Goal: Information Seeking & Learning: Find contact information

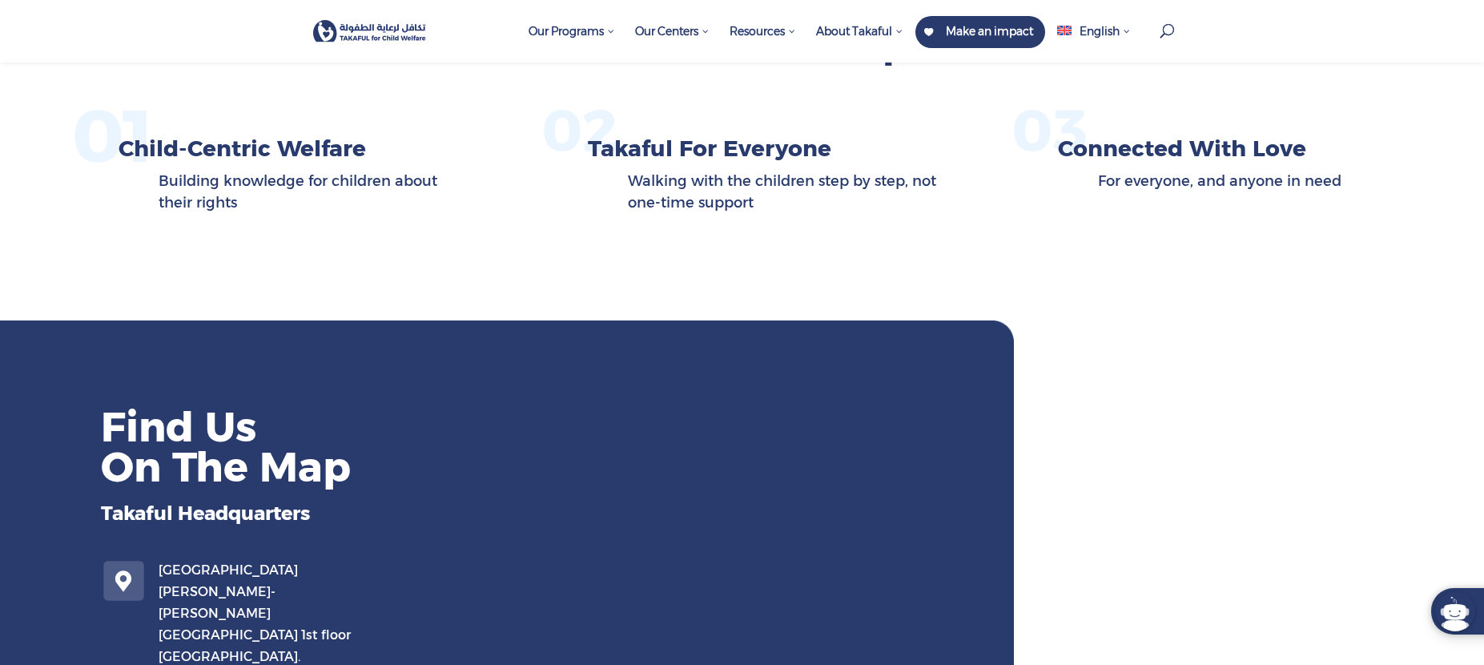
scroll to position [881, 0]
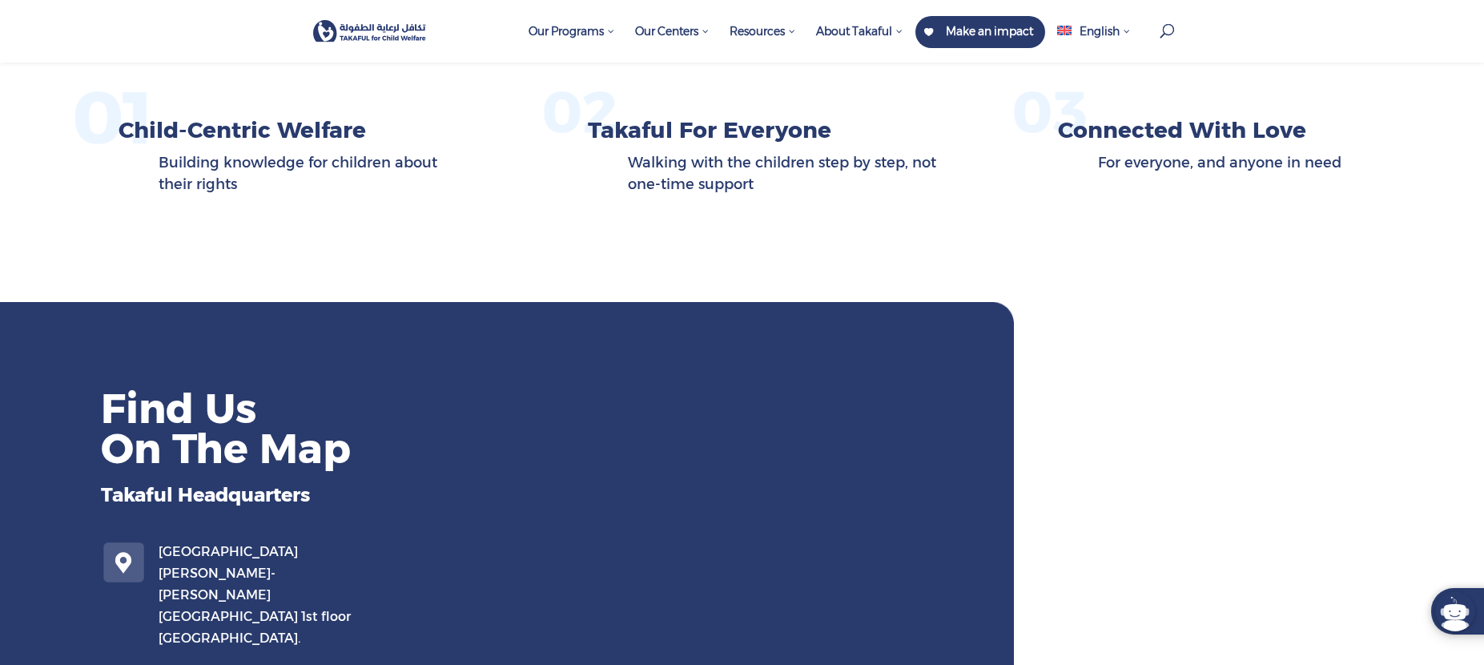
click at [262, 421] on h2 "Find Us On The Map" at bounding box center [401, 432] width 601 height 88
click at [384, 444] on h2 "Find Us On The Map" at bounding box center [401, 432] width 601 height 88
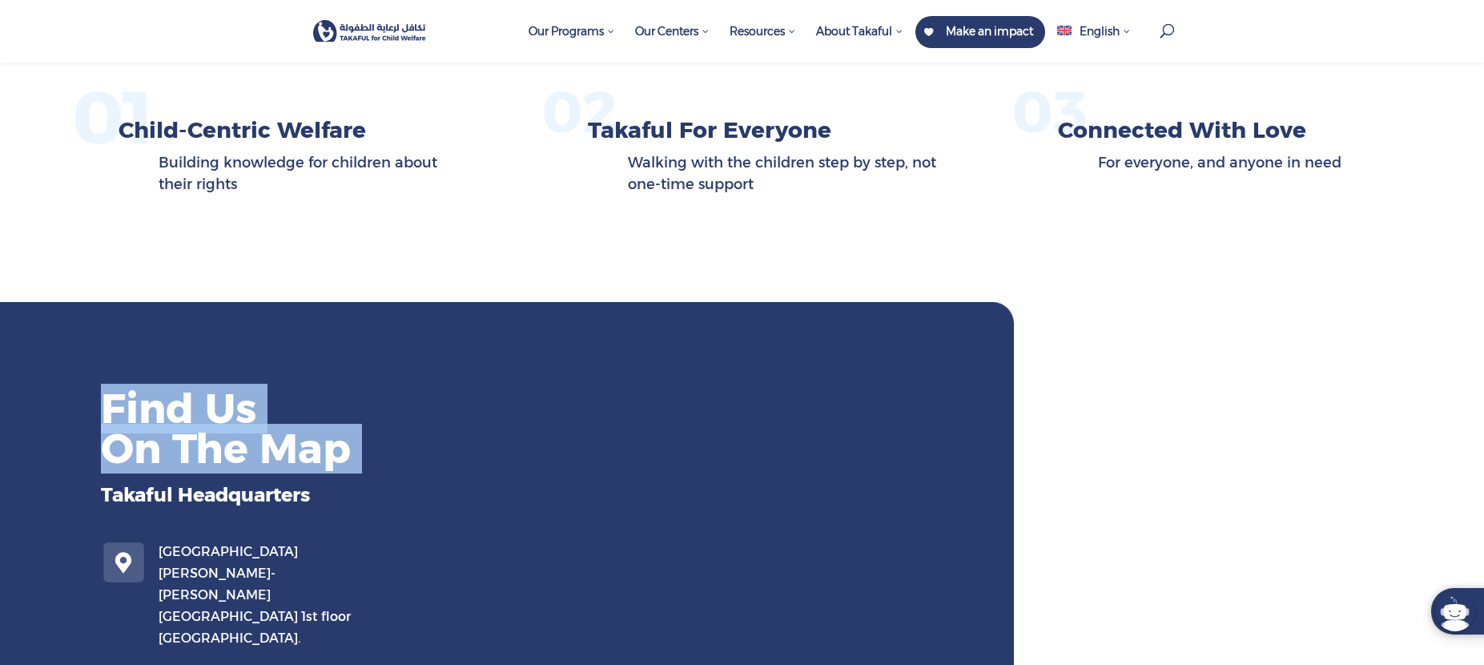
drag, startPoint x: 384, startPoint y: 444, endPoint x: 98, endPoint y: 401, distance: 289.9
click at [98, 401] on div "Find Us On The Map Takaful Headquarters Verdun- Habib Srour Street- Issam Bargh…" at bounding box center [351, 515] width 702 height 308
copy div "Find Us On The Map"
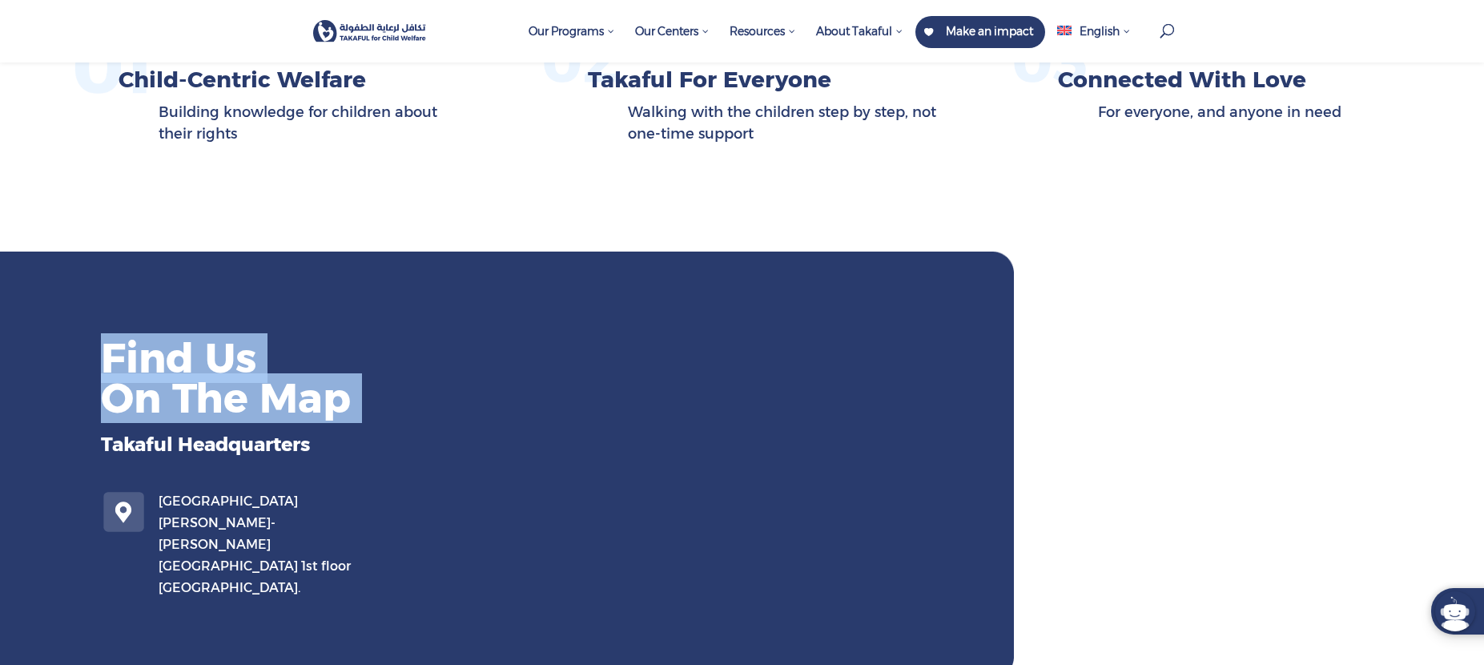
scroll to position [961, 0]
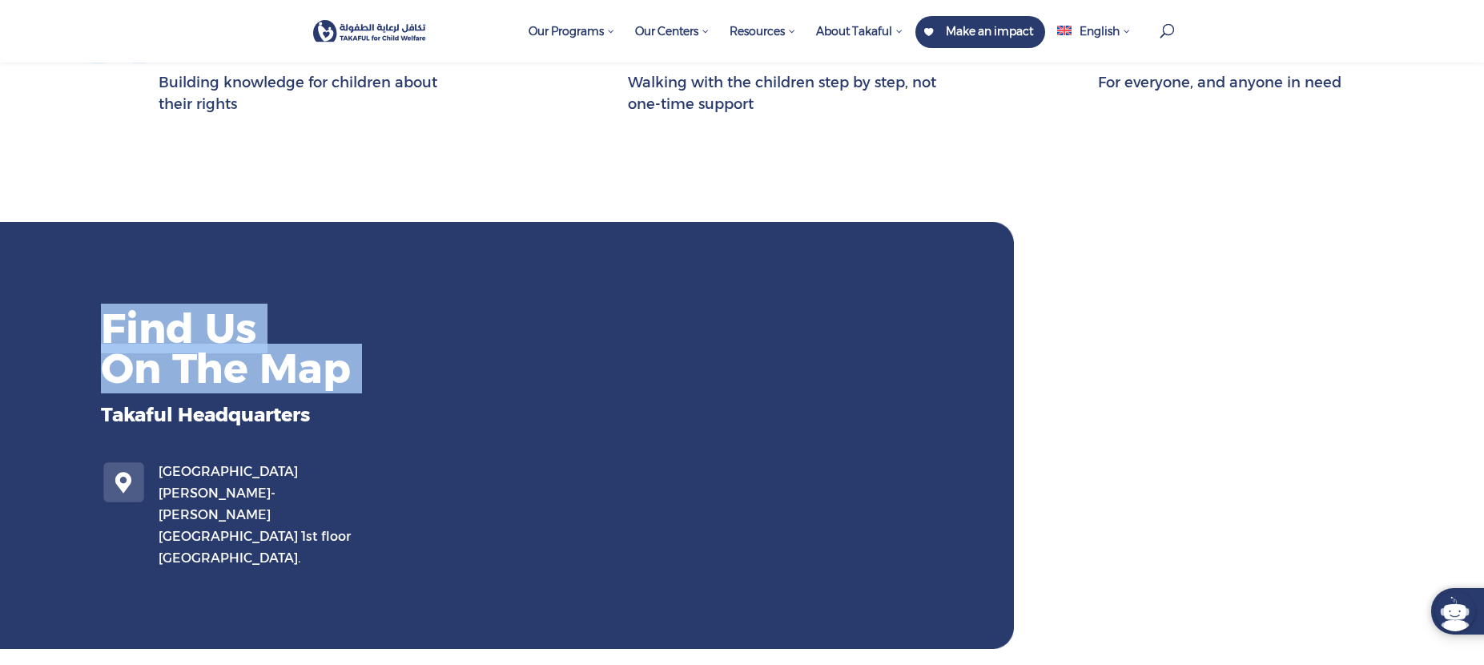
click at [210, 376] on h2 "Find Us On The Map" at bounding box center [401, 352] width 601 height 88
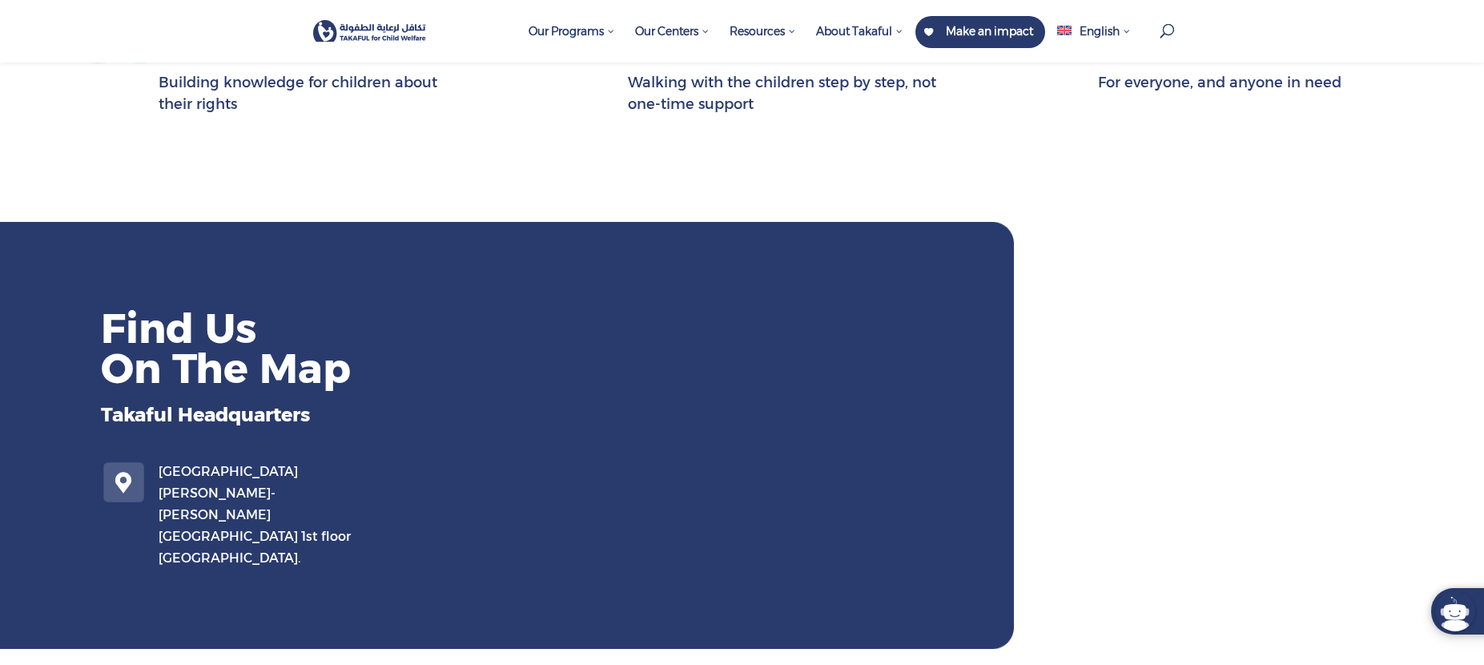
click at [207, 407] on p "Takaful Headquarters" at bounding box center [401, 415] width 601 height 22
click at [198, 345] on h2 "Find Us On The Map" at bounding box center [401, 352] width 601 height 88
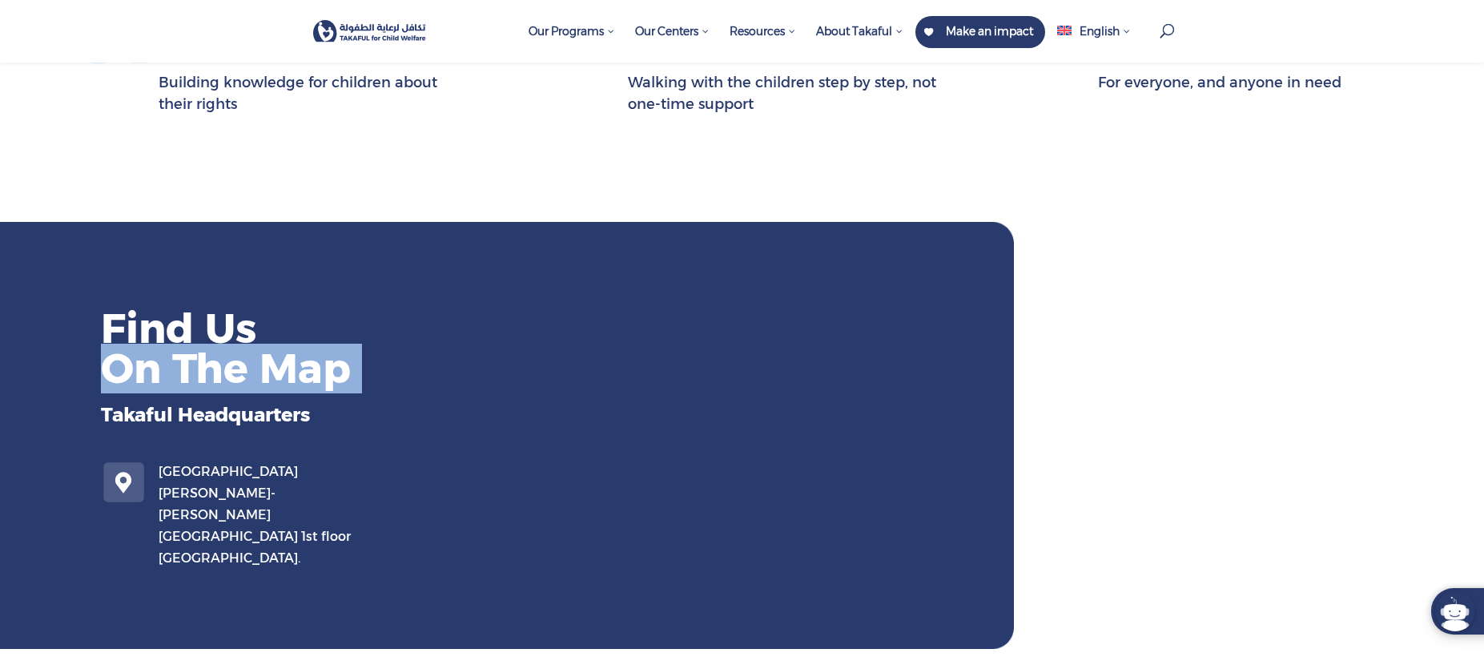
click at [198, 345] on h2 "Find Us On The Map" at bounding box center [401, 352] width 601 height 88
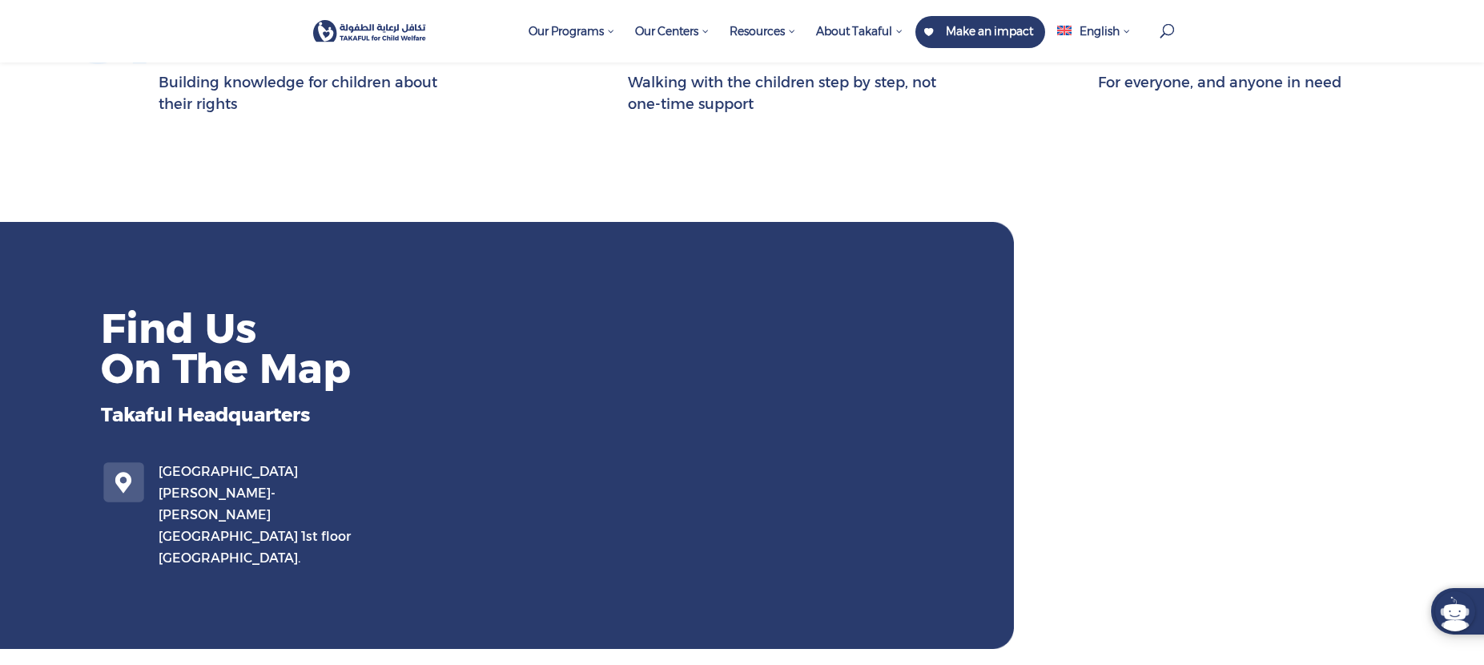
click at [239, 469] on p "Verdun- Habib Srour Street- Issam Barghout building 1st floor Beirut." at bounding box center [260, 515] width 203 height 108
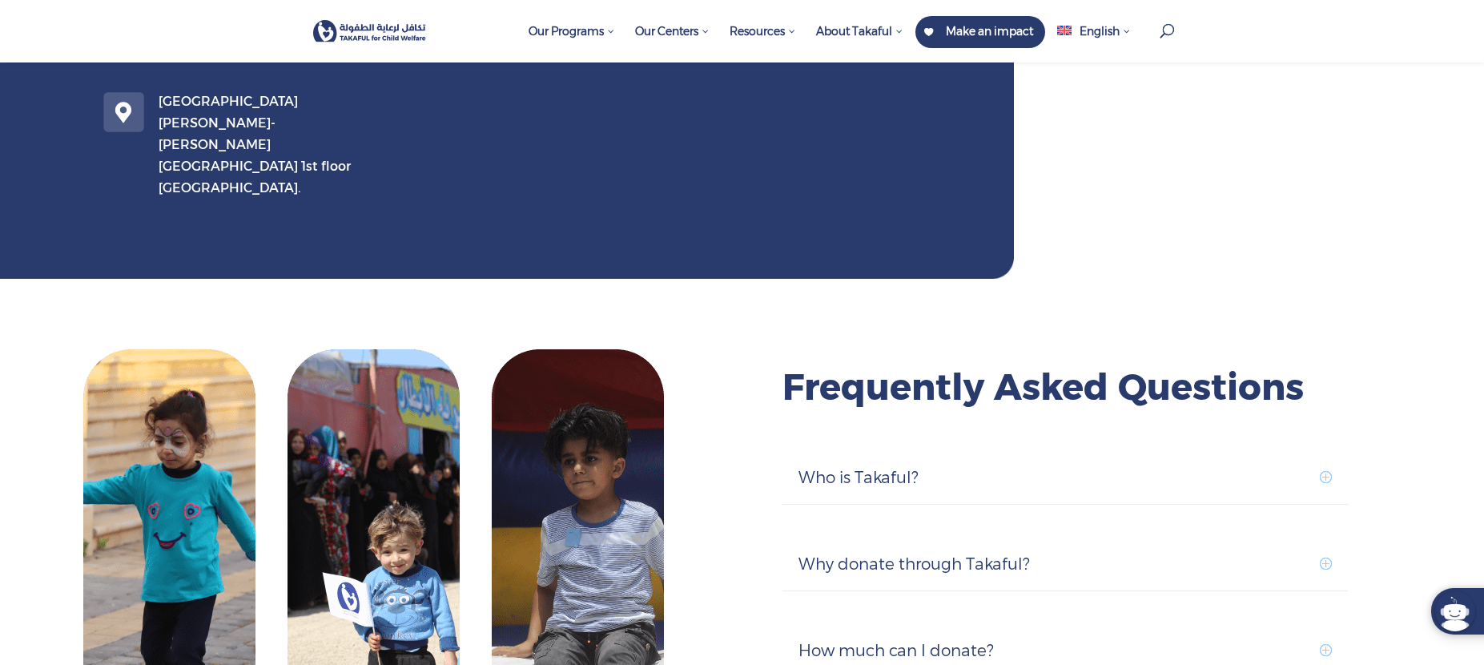
scroll to position [1281, 0]
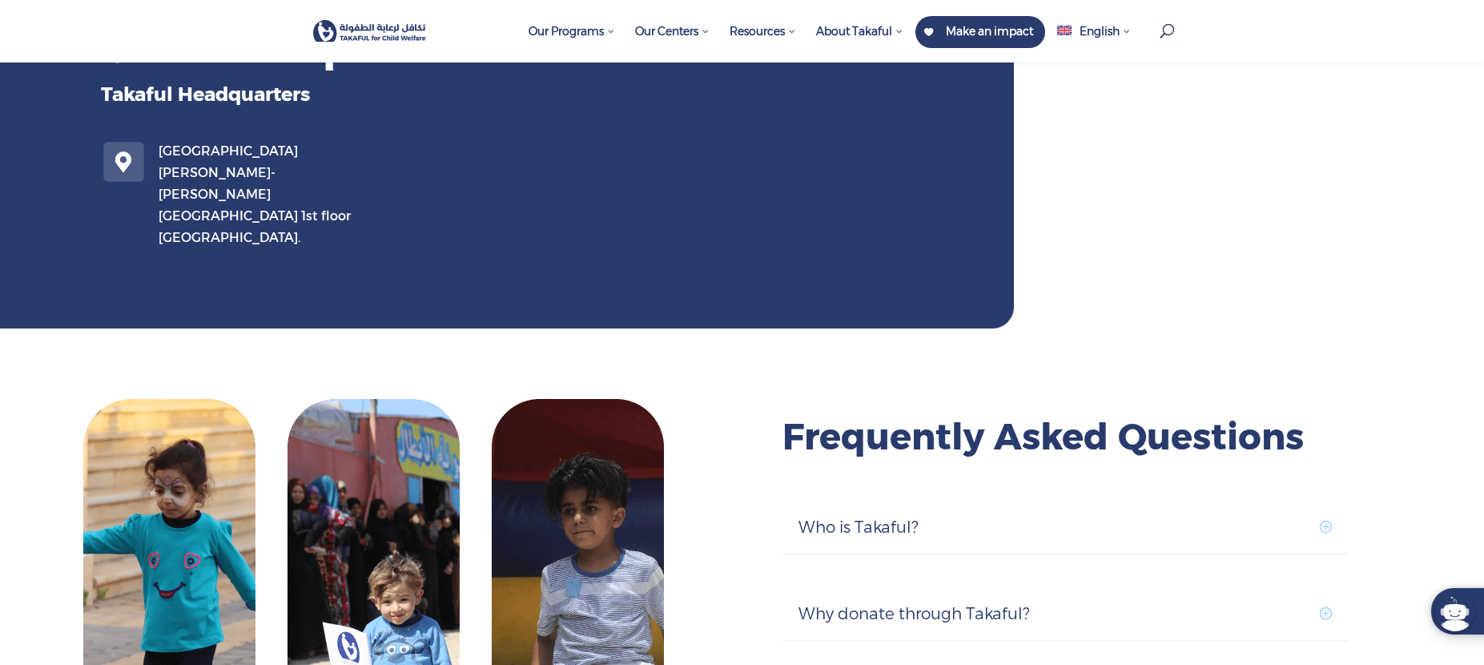
click at [402, 32] on img at bounding box center [370, 31] width 114 height 22
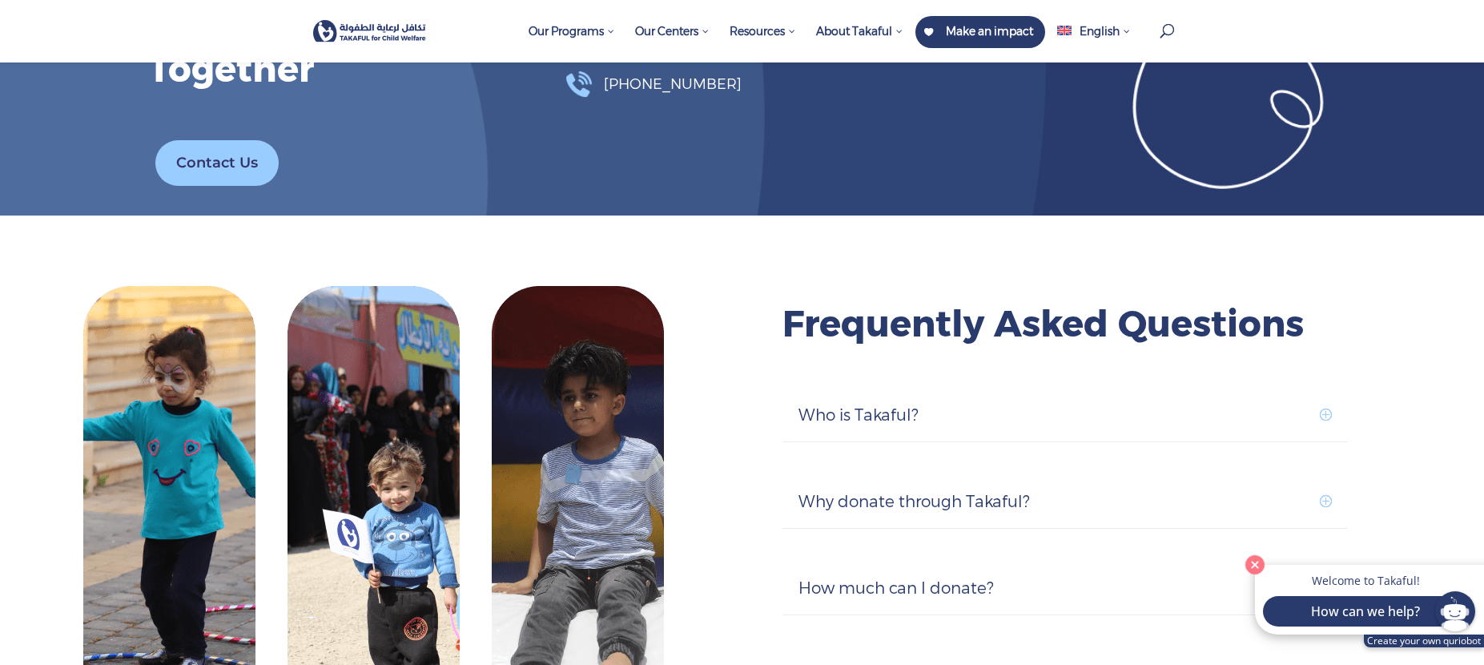
scroll to position [4809, 0]
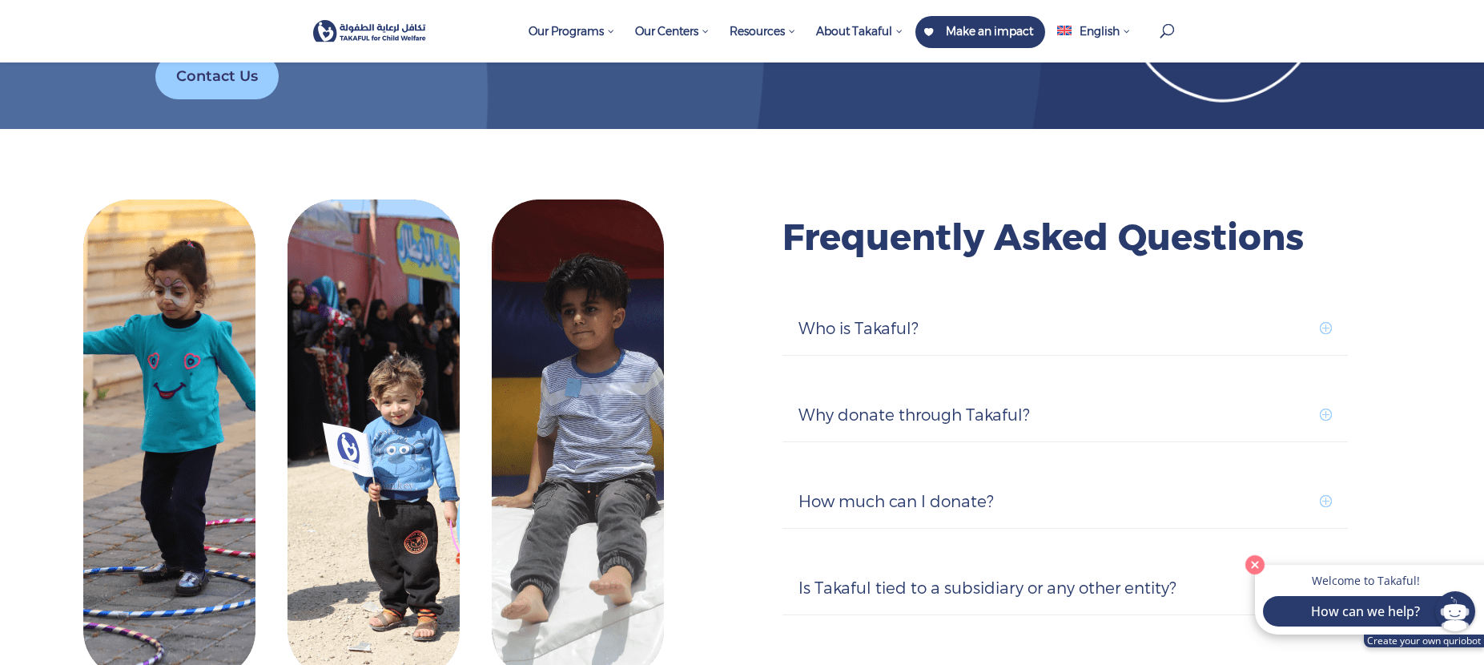
click at [968, 258] on h2 "Frequently Asked Questions" at bounding box center [1064, 241] width 565 height 55
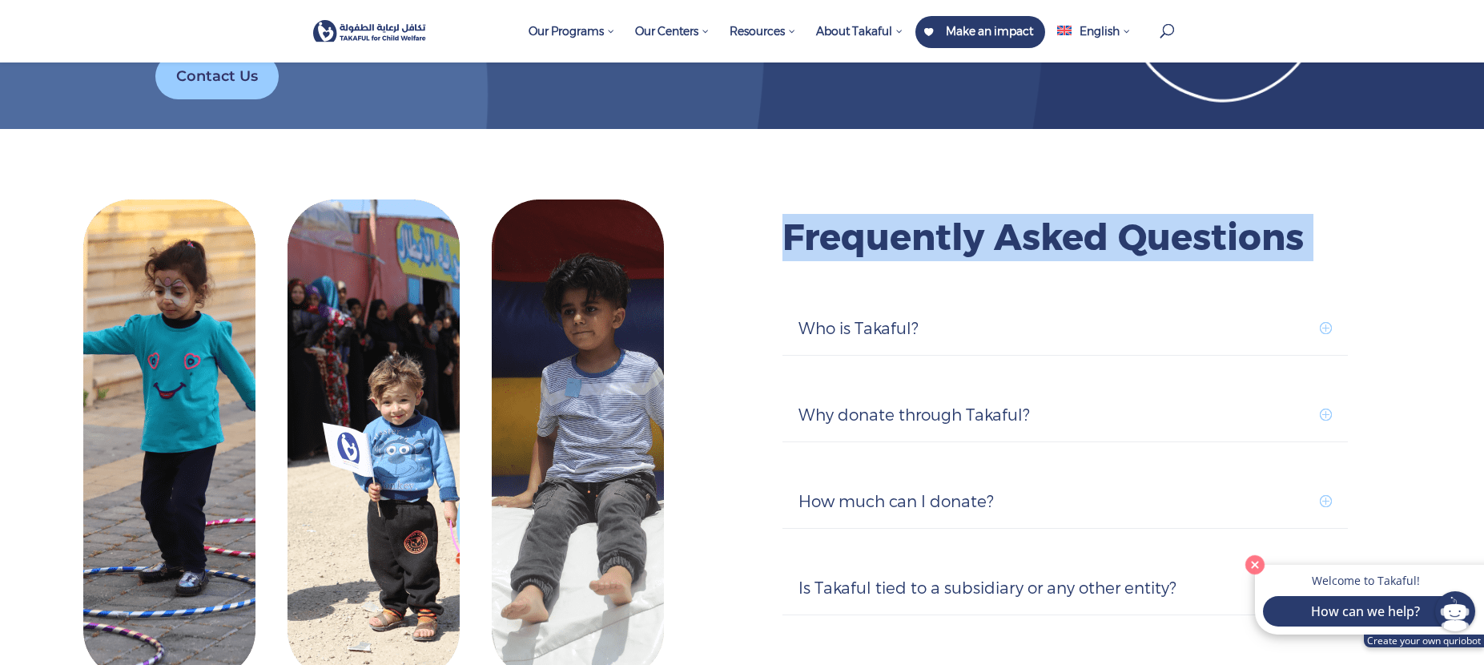
click at [968, 258] on h2 "Frequently Asked Questions" at bounding box center [1064, 241] width 565 height 55
copy div "Frequently Asked Questions"
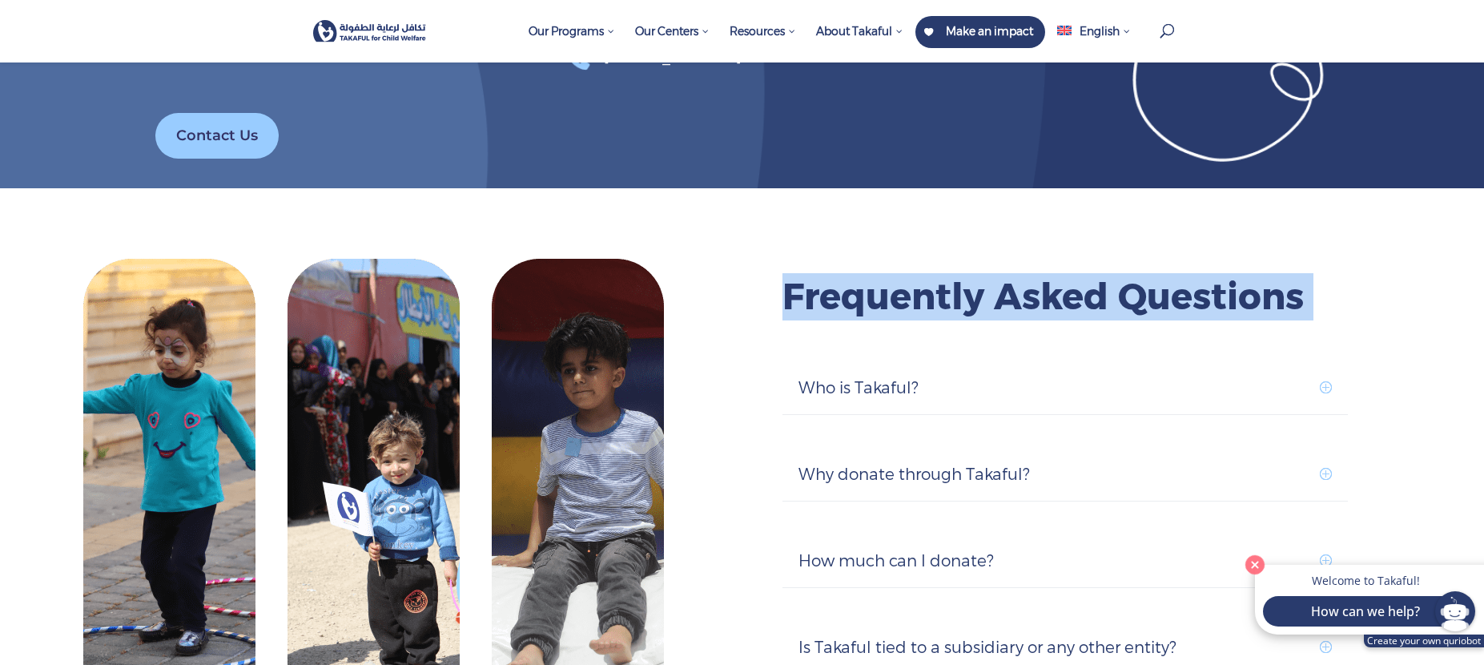
scroll to position [4969, 0]
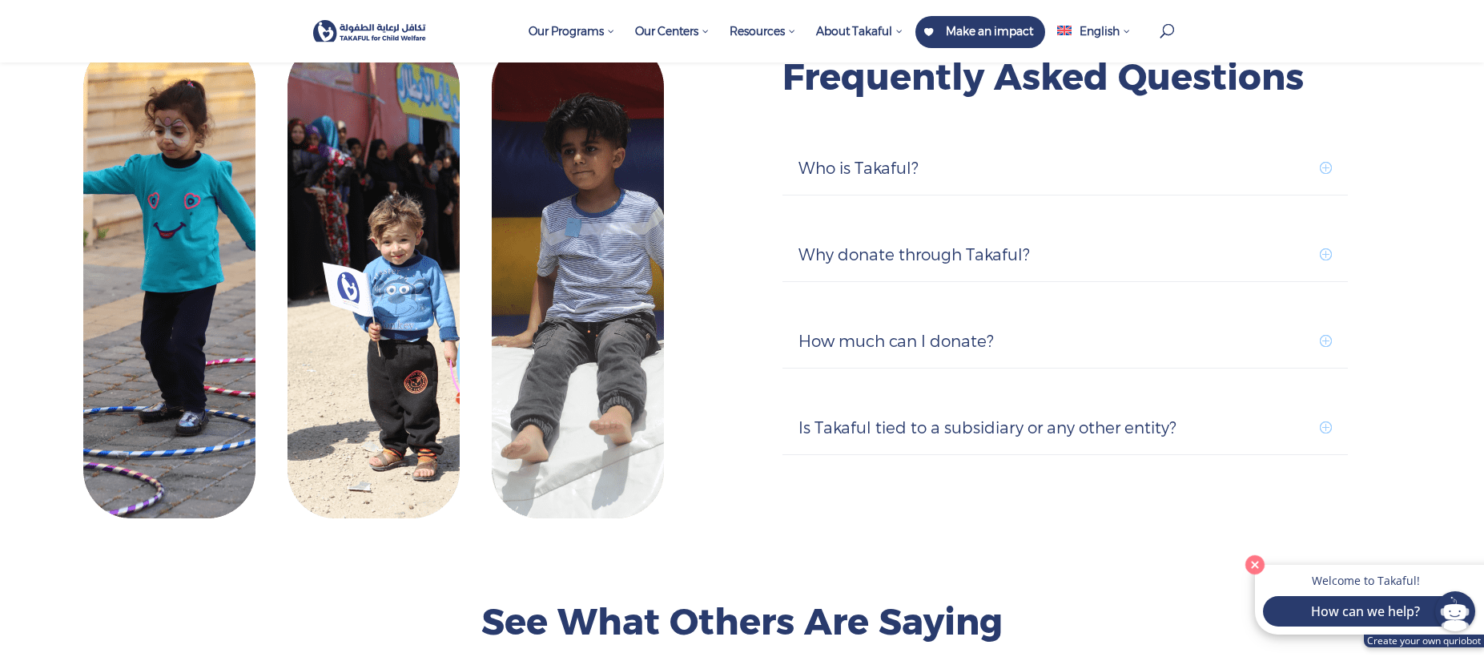
click at [683, 247] on div at bounding box center [374, 278] width 648 height 479
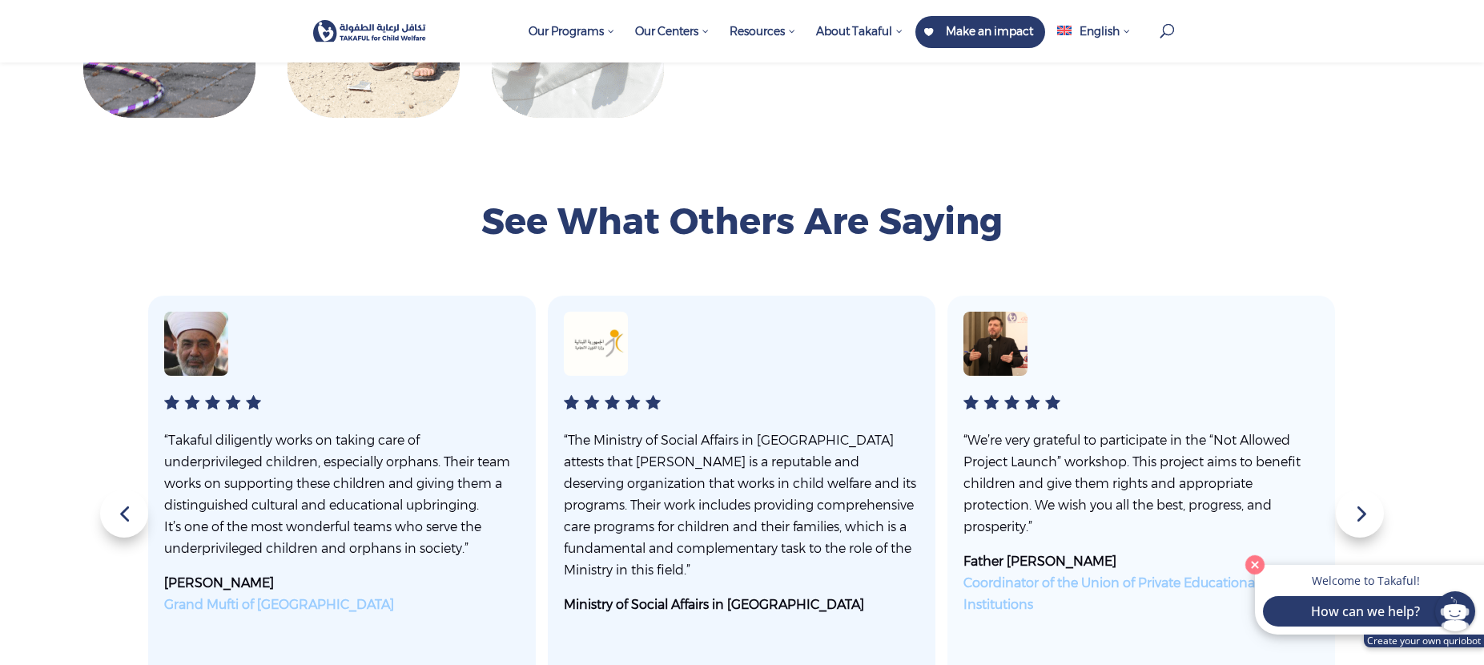
scroll to position [5449, 0]
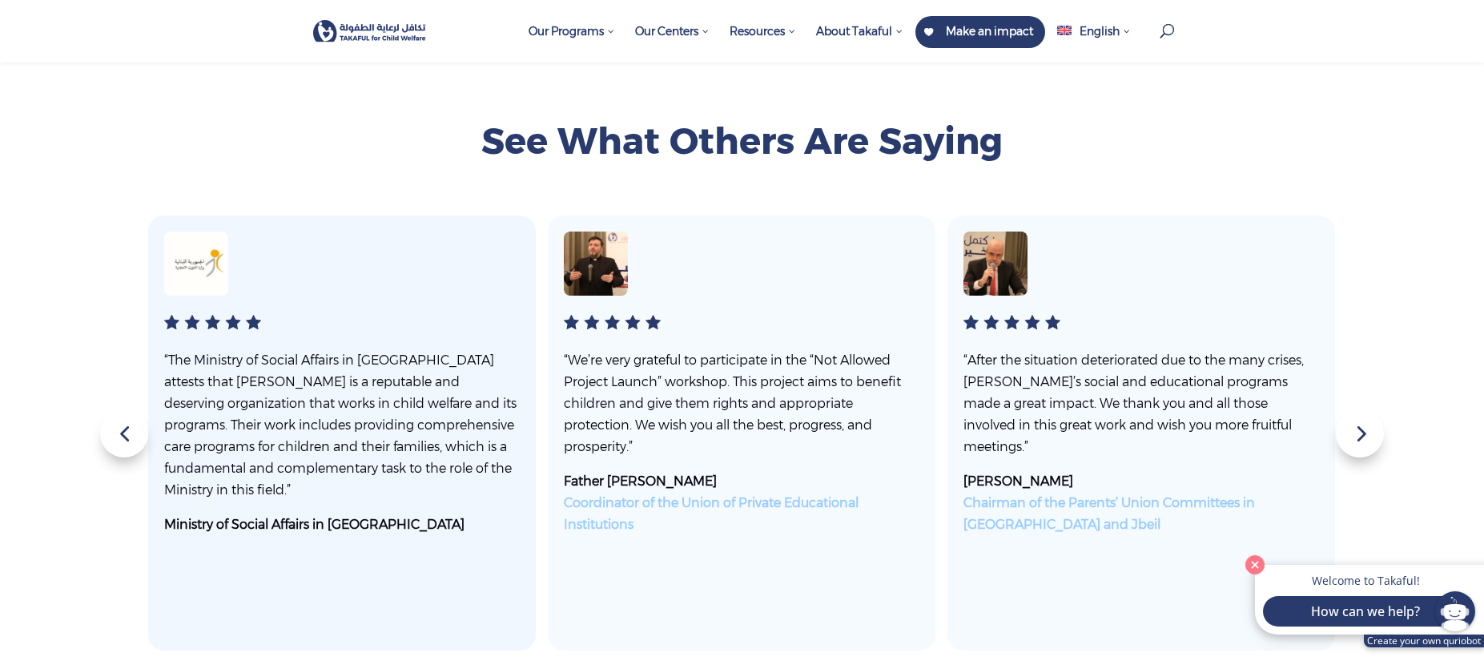
click at [595, 131] on h2 "See What Others Are Saying" at bounding box center [742, 145] width 865 height 55
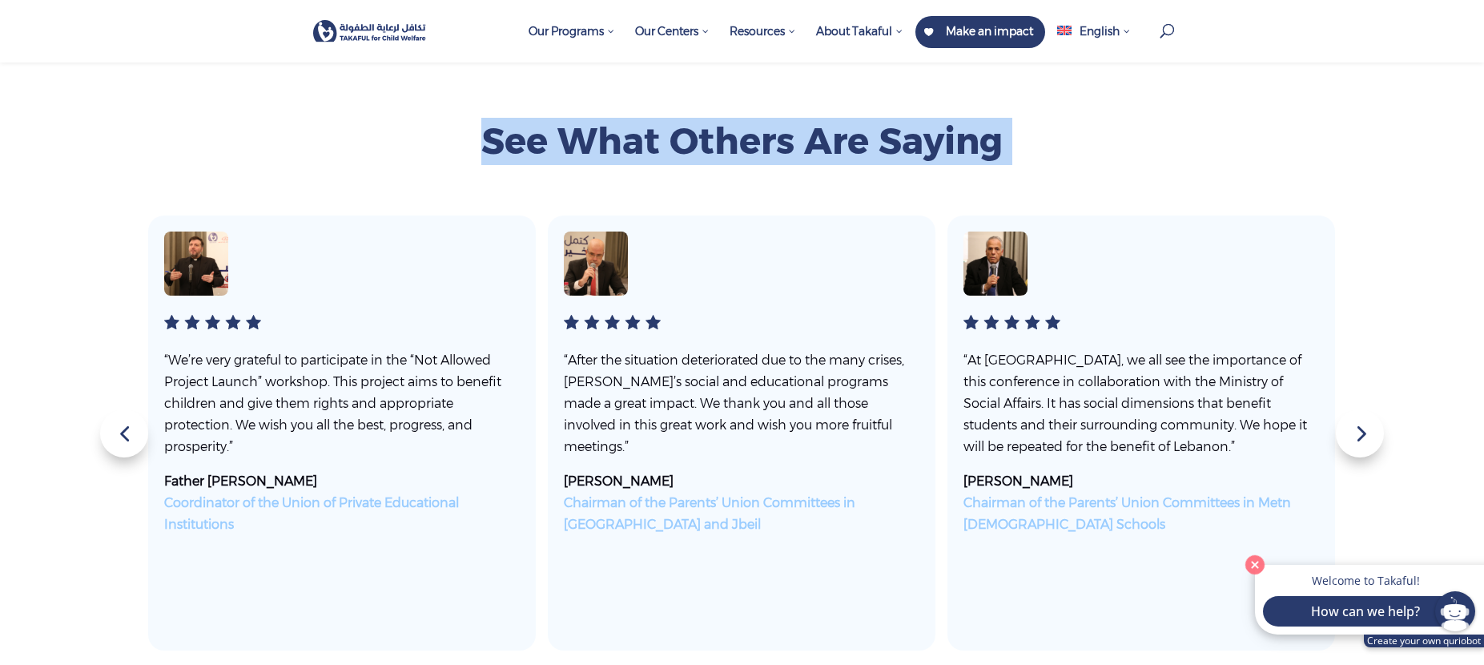
click at [595, 131] on h2 "See What Others Are Saying" at bounding box center [742, 145] width 865 height 55
copy div "See What Others Are Saying"
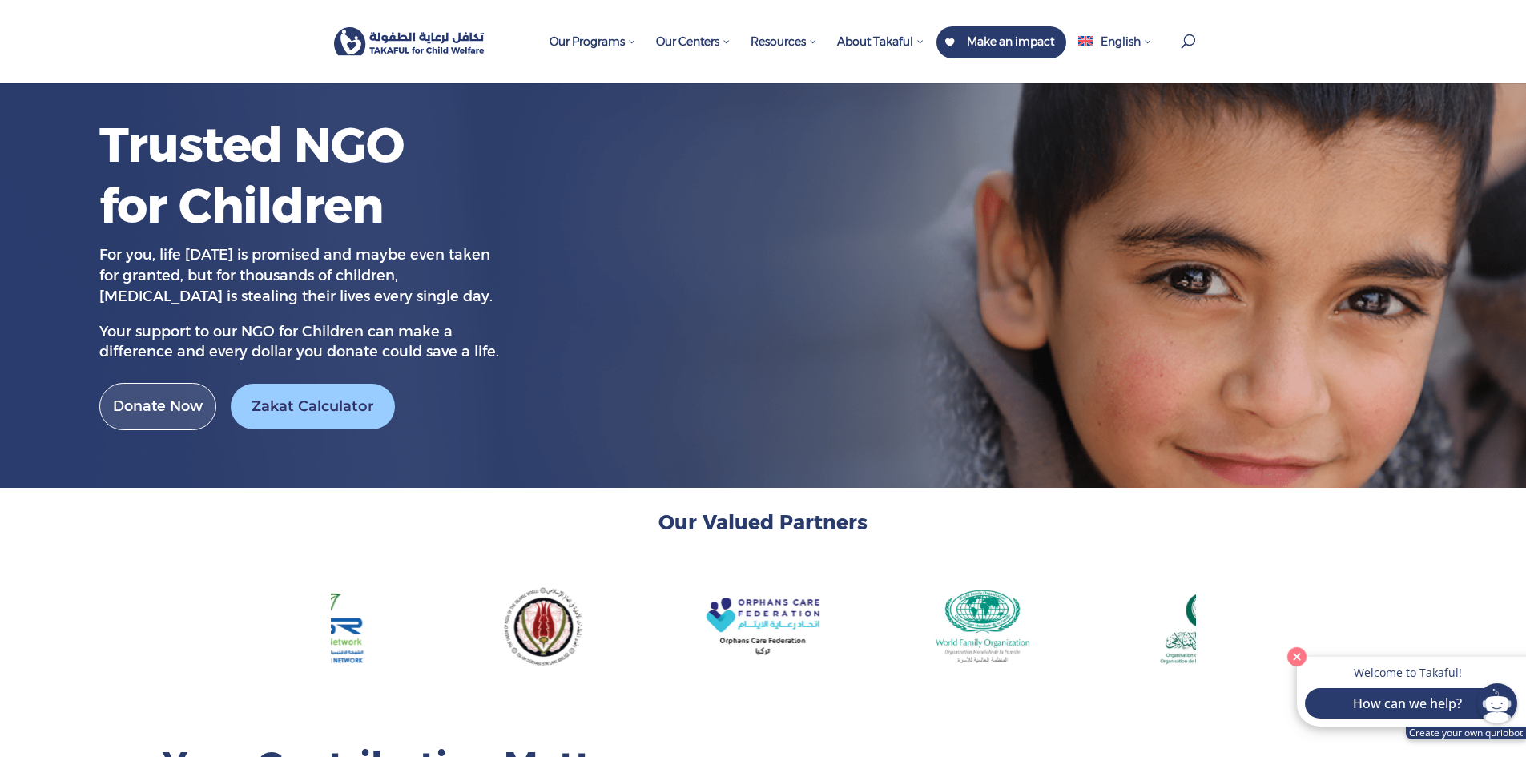
scroll to position [0, 0]
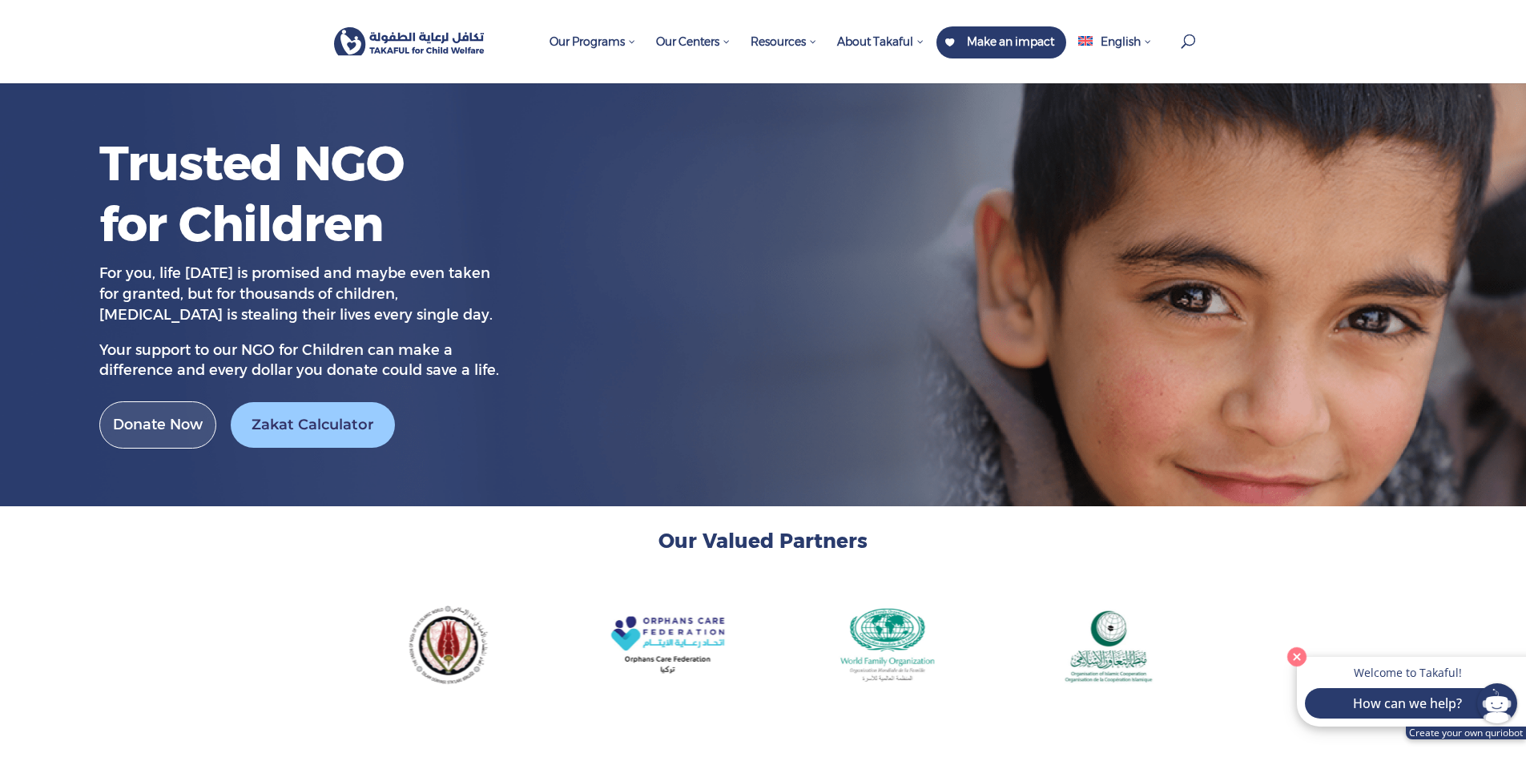
click at [611, 660] on div at bounding box center [763, 645] width 865 height 80
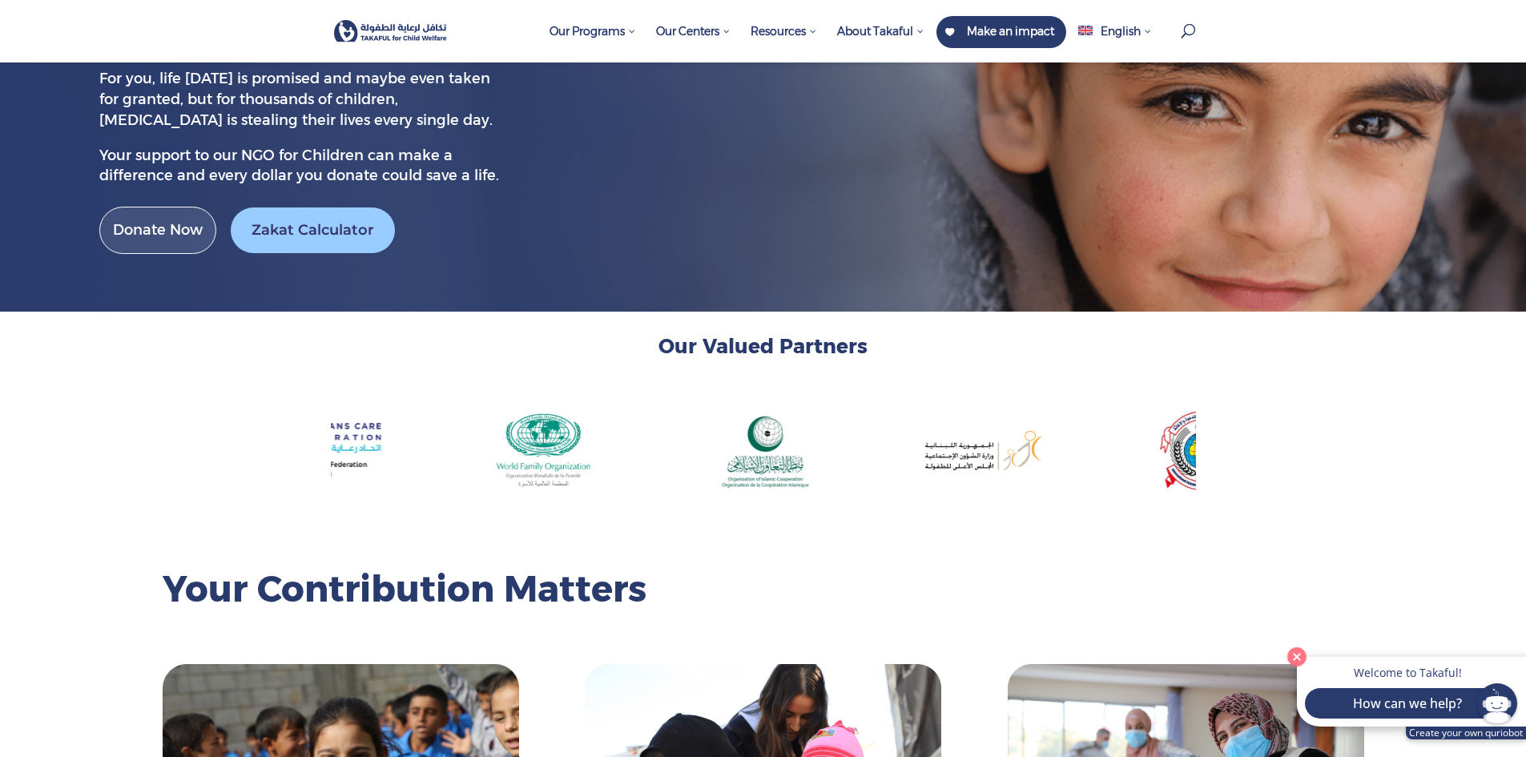
scroll to position [80, 0]
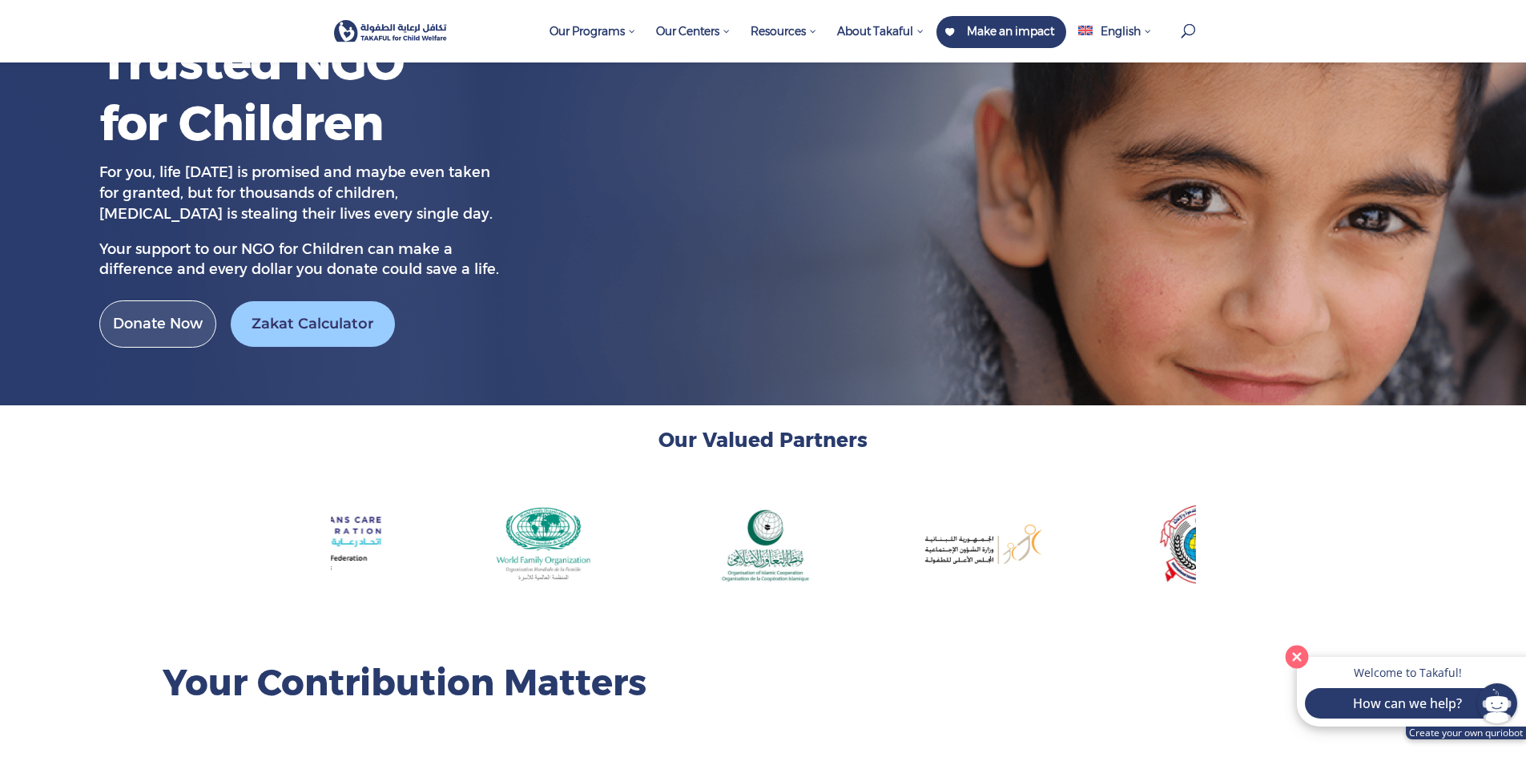
click at [1297, 650] on button "Close" at bounding box center [1297, 656] width 33 height 33
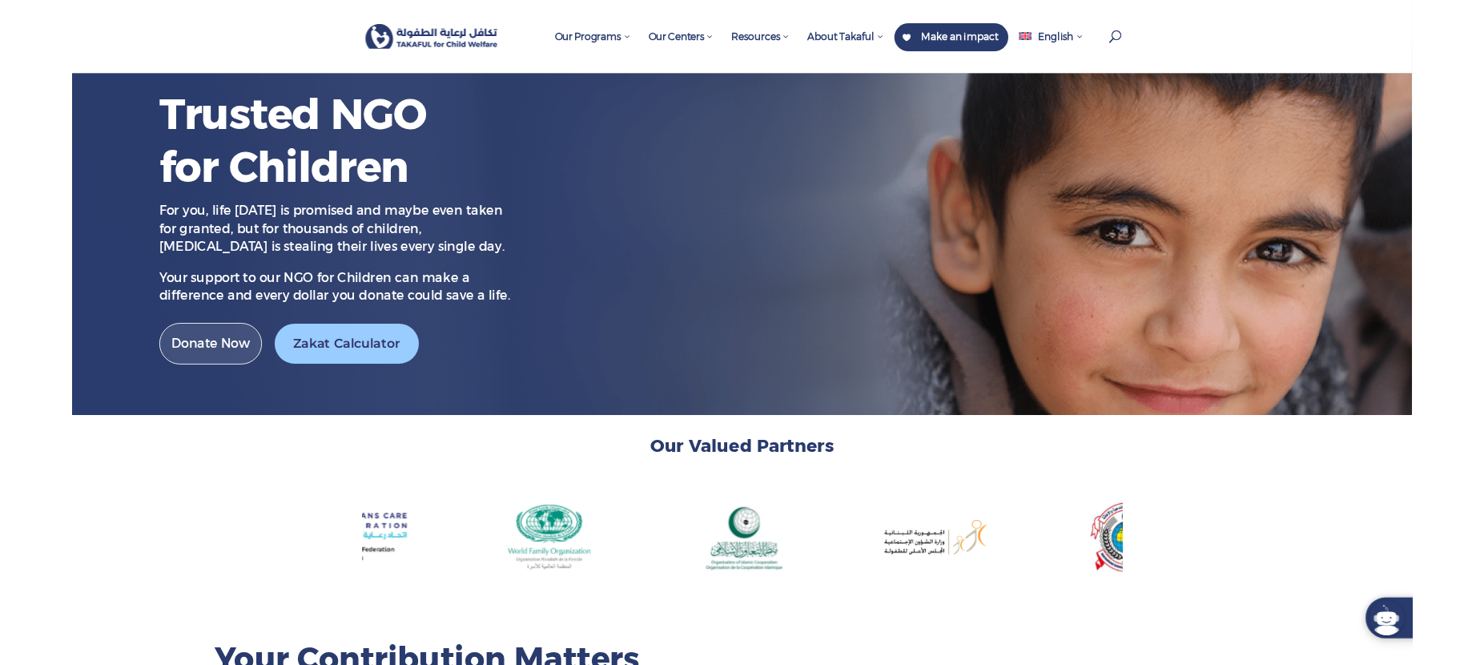
scroll to position [0, 0]
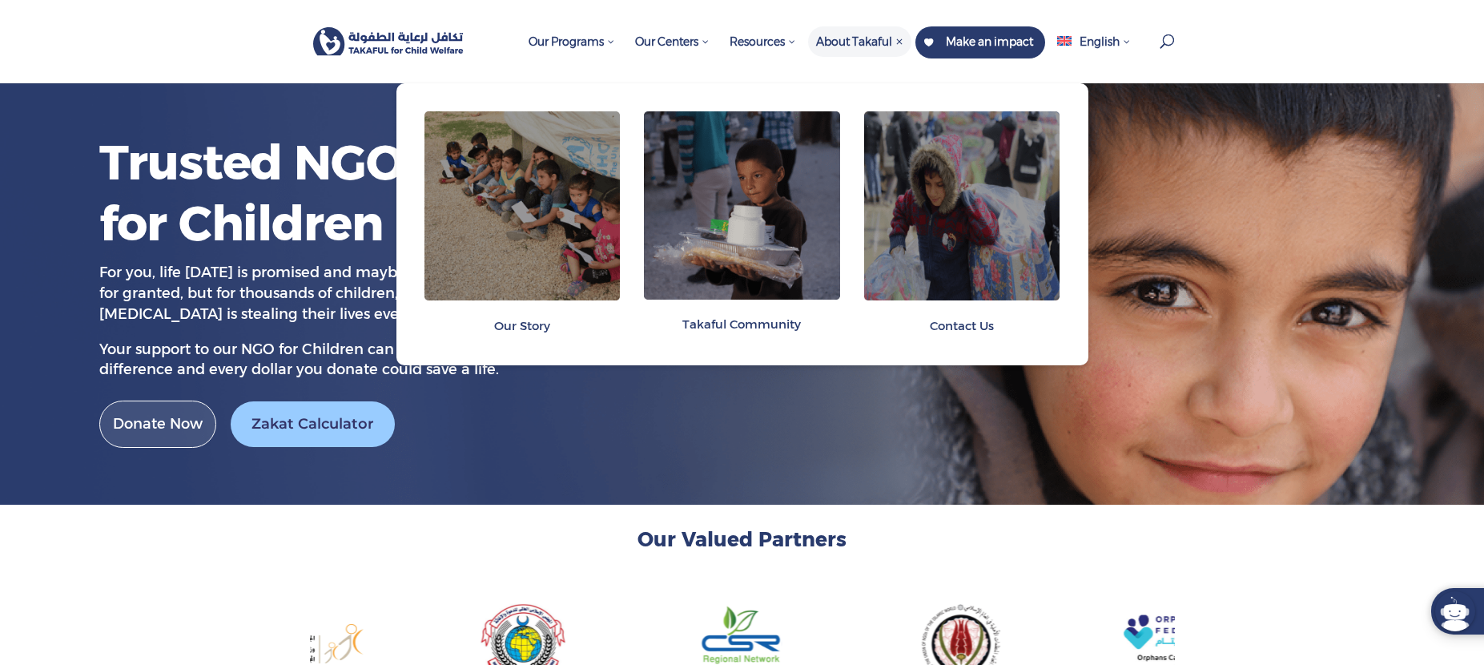
click at [934, 332] on span "Contact Us" at bounding box center [962, 325] width 64 height 15
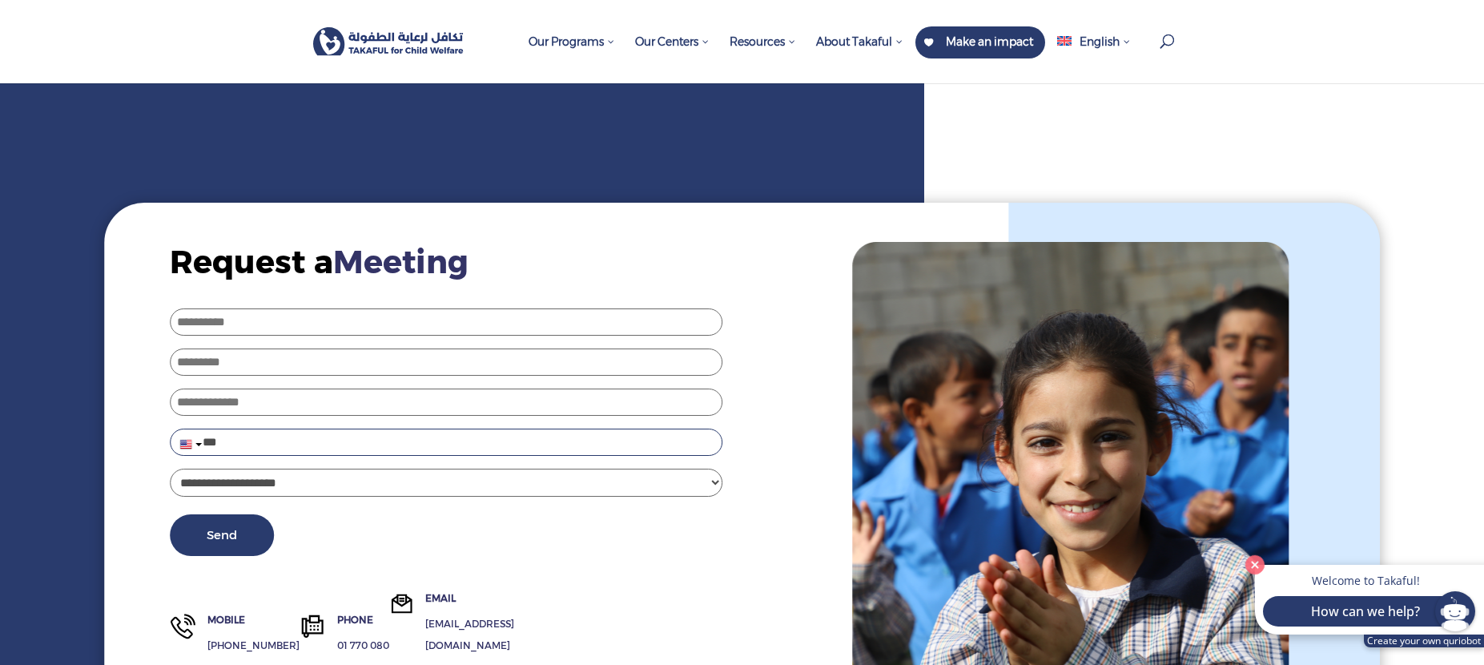
click at [372, 261] on span "Meeting" at bounding box center [400, 261] width 135 height 39
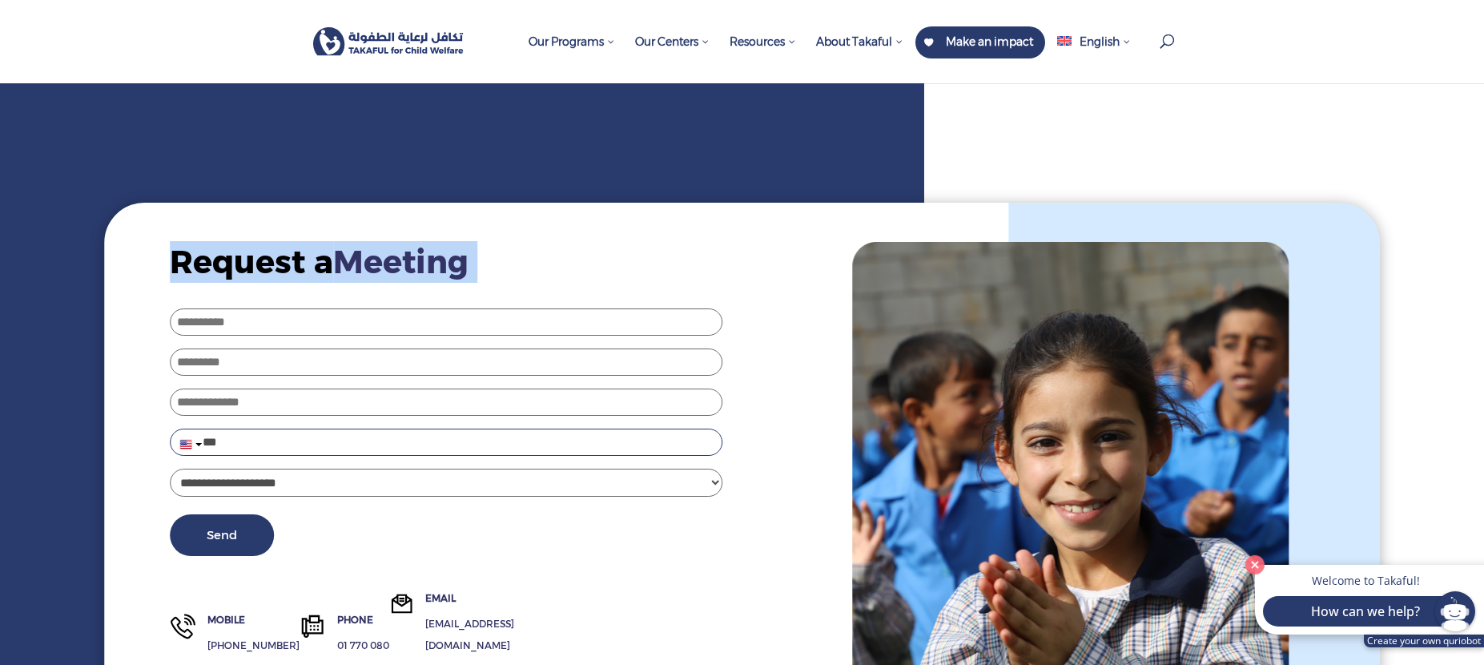
click at [372, 261] on span "Meeting" at bounding box center [400, 261] width 135 height 39
copy div "Request a Meeting contact us page"
